Goal: Task Accomplishment & Management: Manage account settings

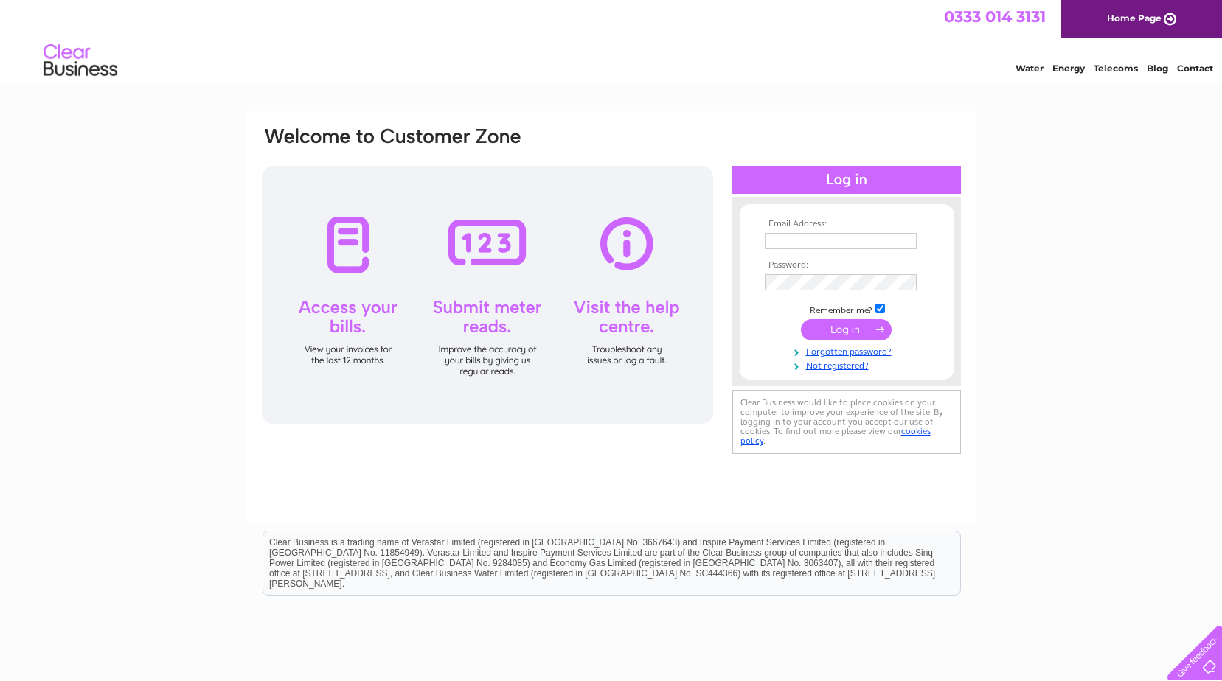
type input "[PERSON_NAME][EMAIL_ADDRESS][PERSON_NAME][DOMAIN_NAME]"
click at [857, 329] on input "submit" at bounding box center [846, 329] width 91 height 21
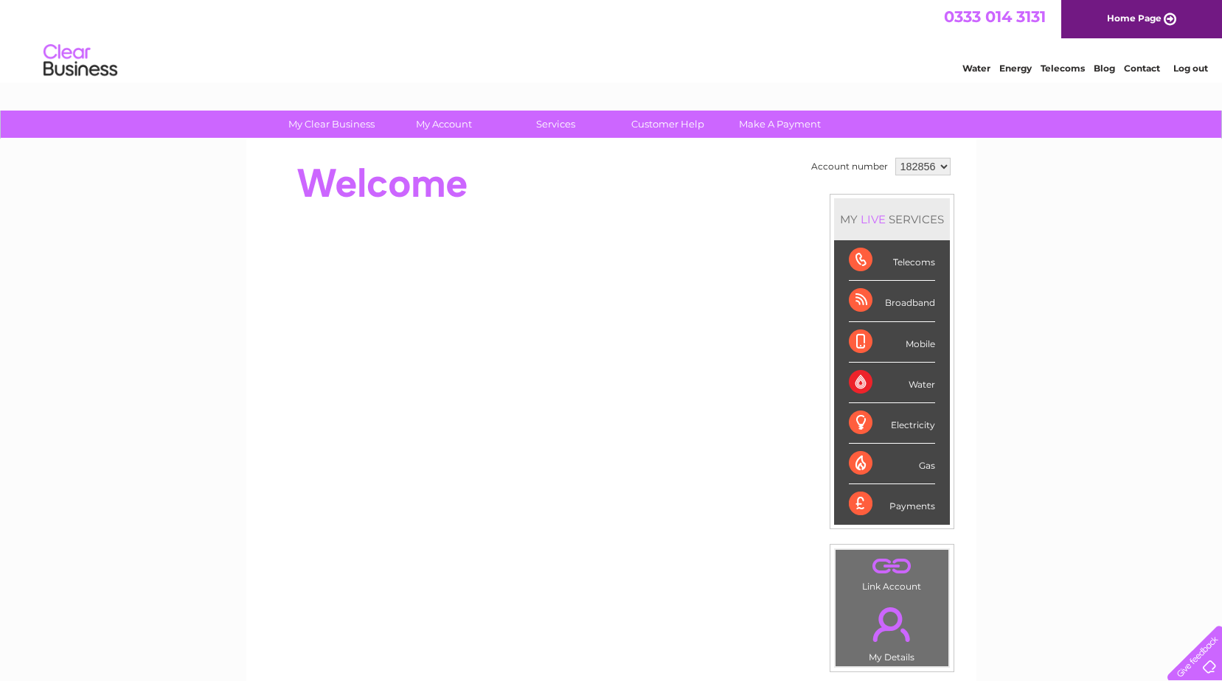
click at [894, 302] on div "Broadband" at bounding box center [892, 301] width 86 height 41
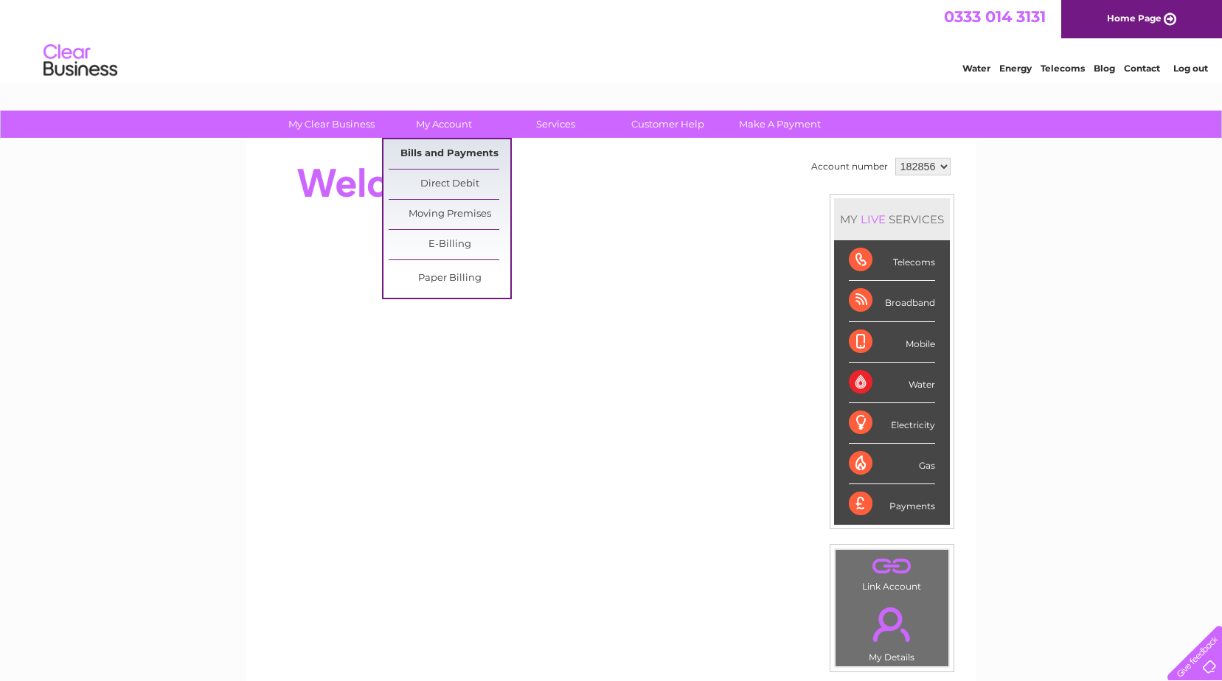
click at [447, 153] on link "Bills and Payments" at bounding box center [450, 153] width 122 height 29
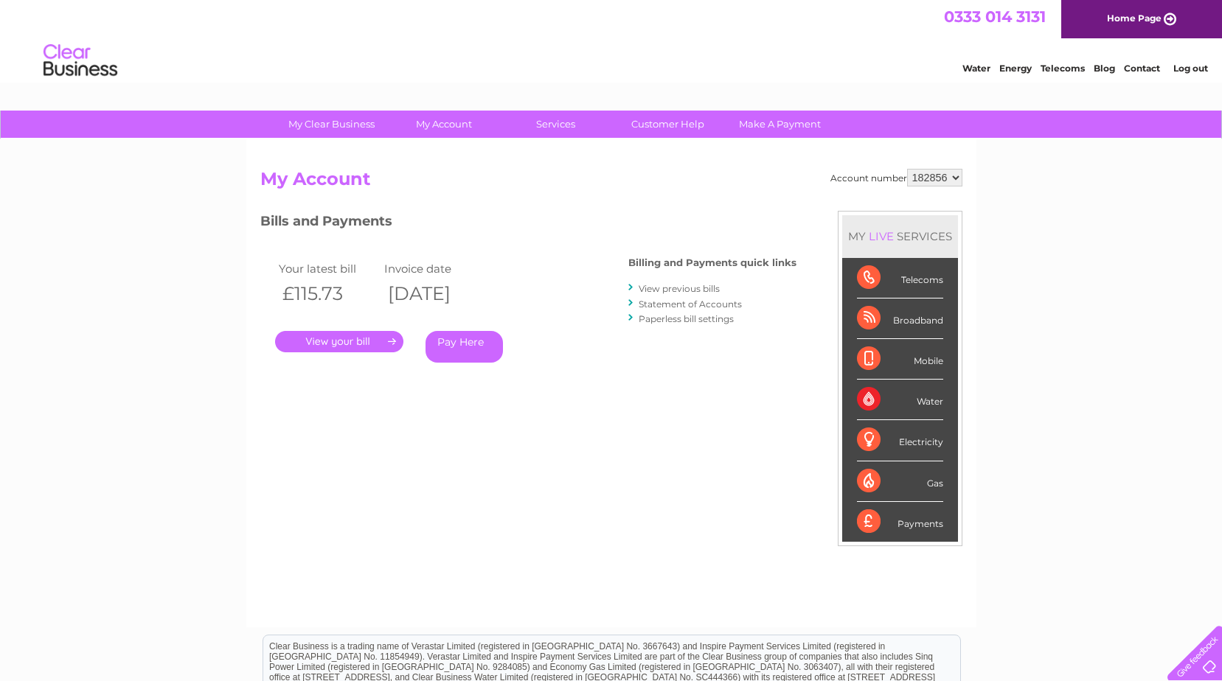
click at [341, 338] on link "." at bounding box center [339, 341] width 128 height 21
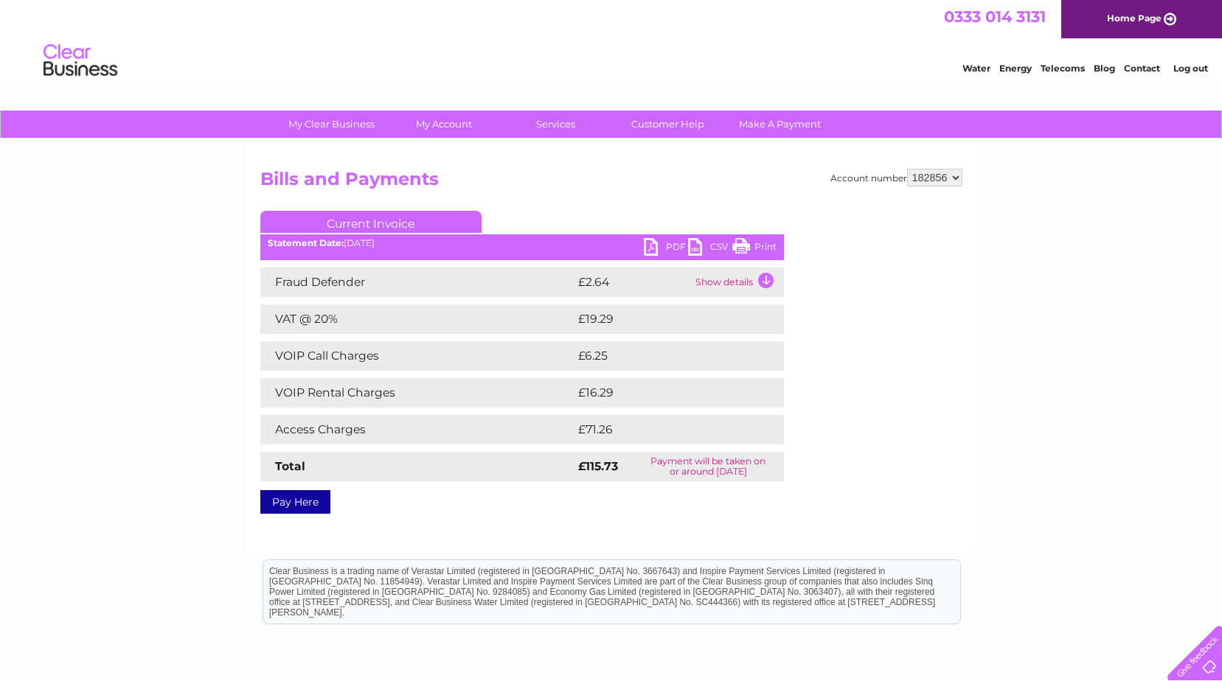
click at [644, 243] on link "PDF" at bounding box center [666, 248] width 44 height 21
